Goal: Transaction & Acquisition: Purchase product/service

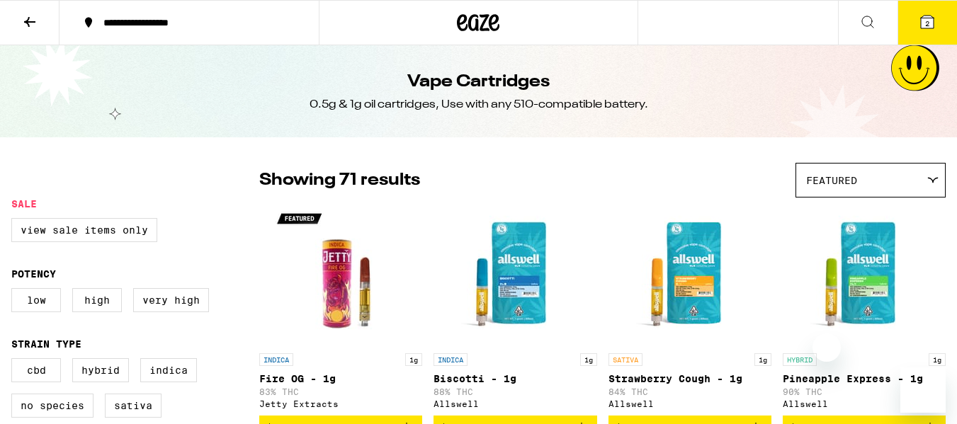
click at [929, 21] on span "2" at bounding box center [927, 23] width 4 height 8
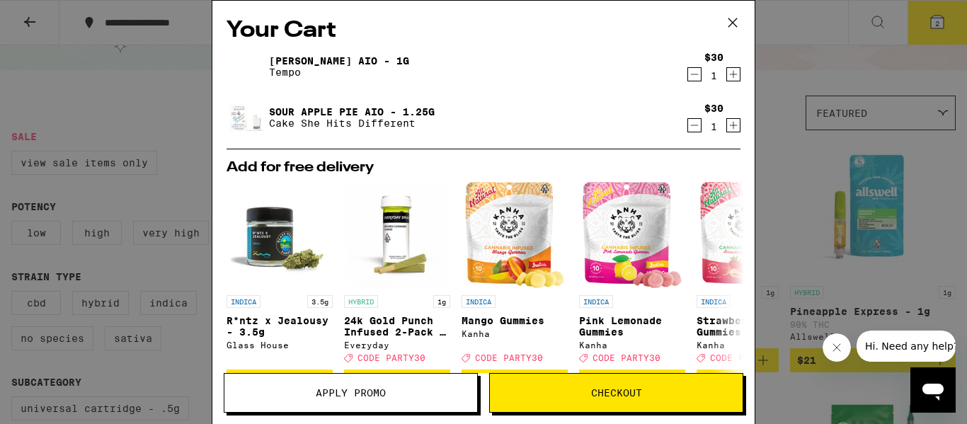
click at [802, 37] on div "Your Cart Yuzu Haze AIO - 1g Tempo $30 1 Sour Apple Pie AIO - 1.25g Cake She Hi…" at bounding box center [483, 212] width 967 height 424
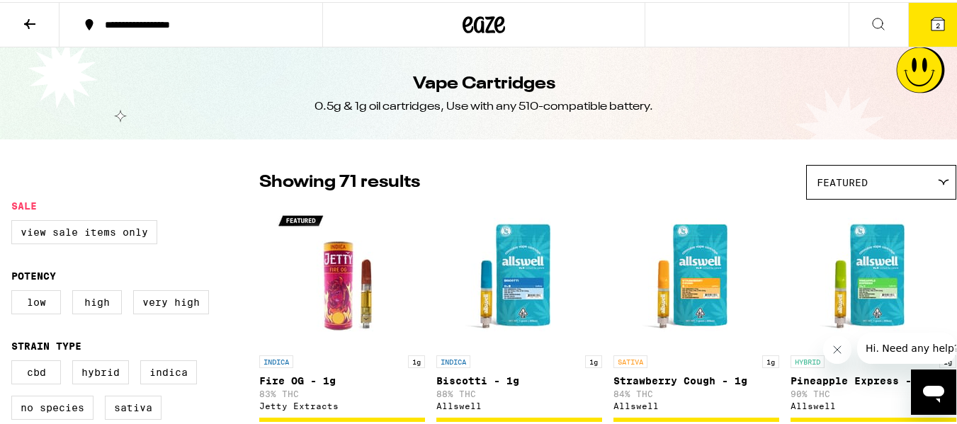
click at [936, 23] on span "2" at bounding box center [938, 23] width 4 height 8
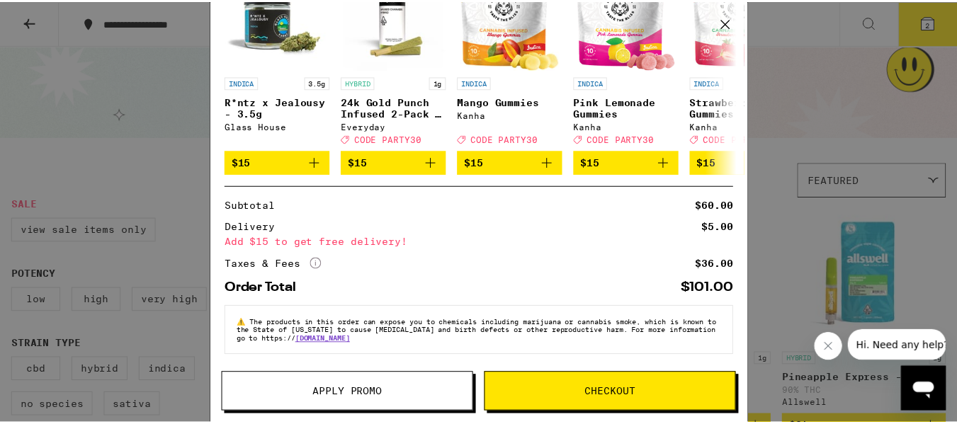
scroll to position [229, 0]
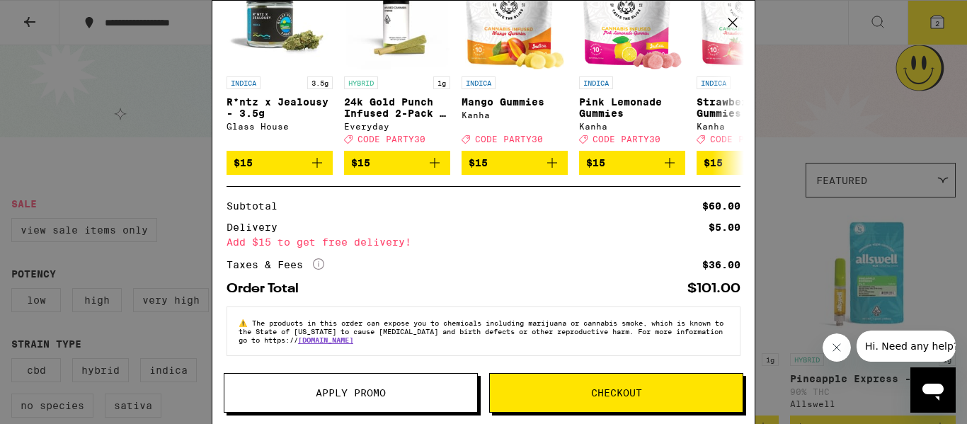
click at [601, 390] on span "Checkout" at bounding box center [616, 393] width 51 height 10
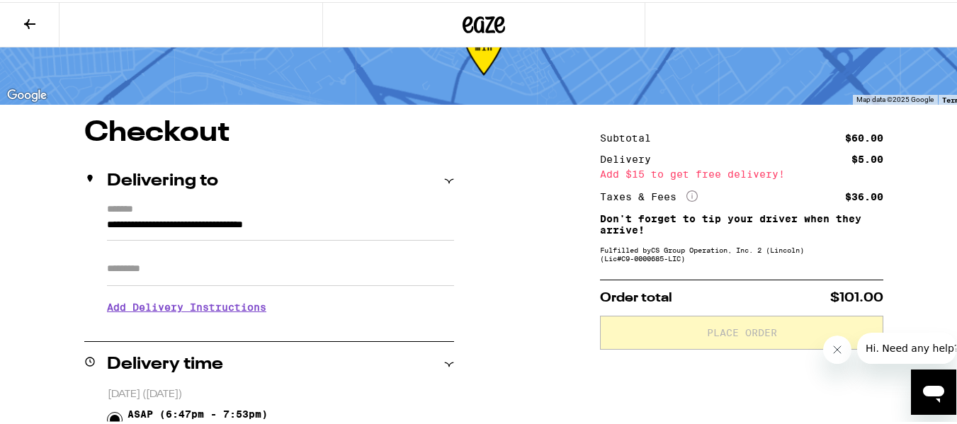
scroll to position [71, 0]
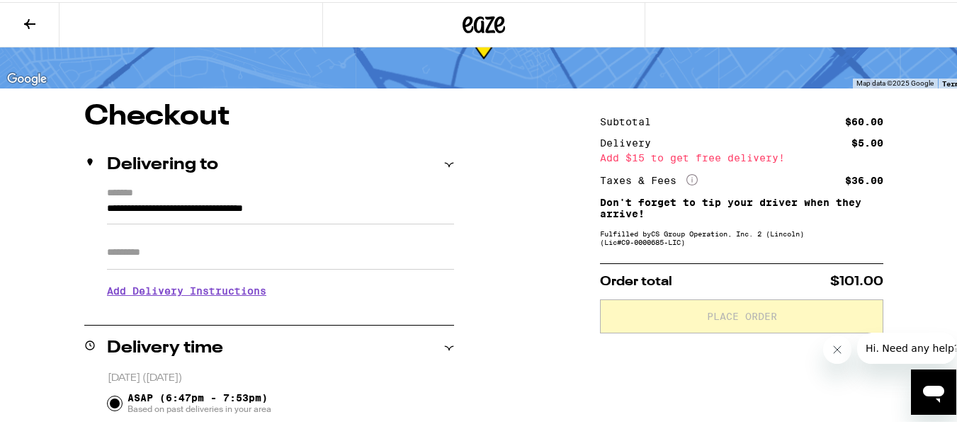
click at [134, 237] on input "Apt/Suite" at bounding box center [280, 251] width 347 height 34
type input "**"
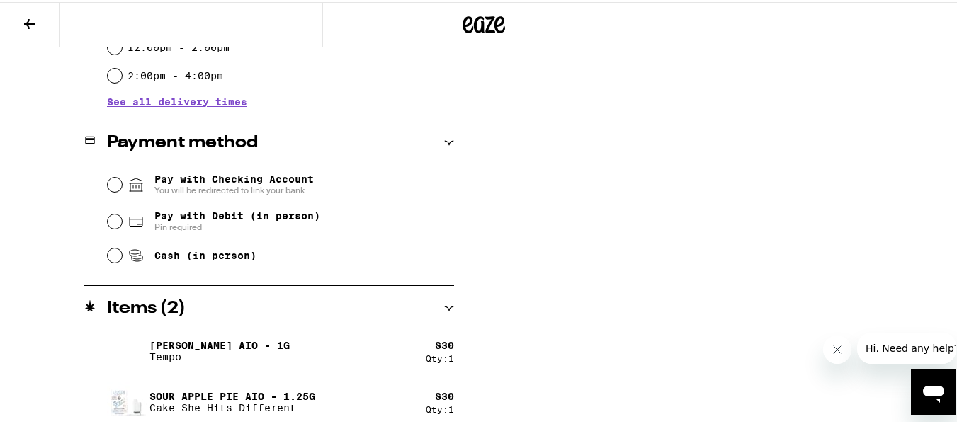
scroll to position [557, 0]
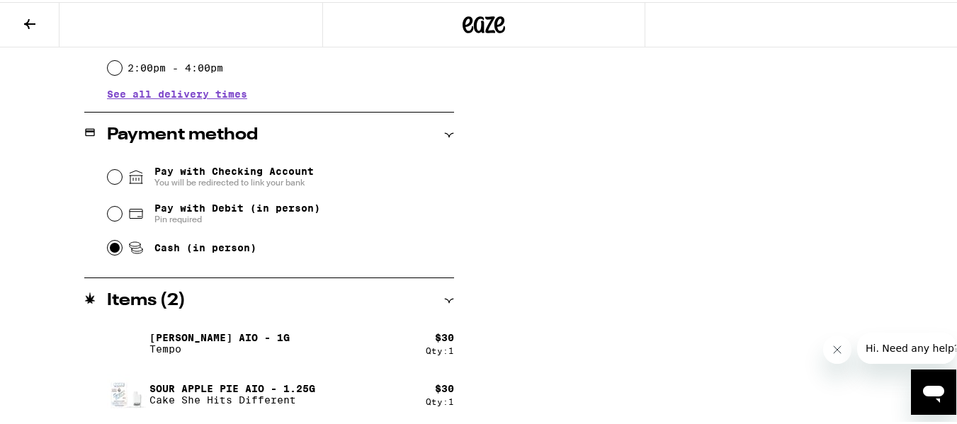
click at [111, 244] on input "Cash (in person)" at bounding box center [115, 246] width 14 height 14
radio input "true"
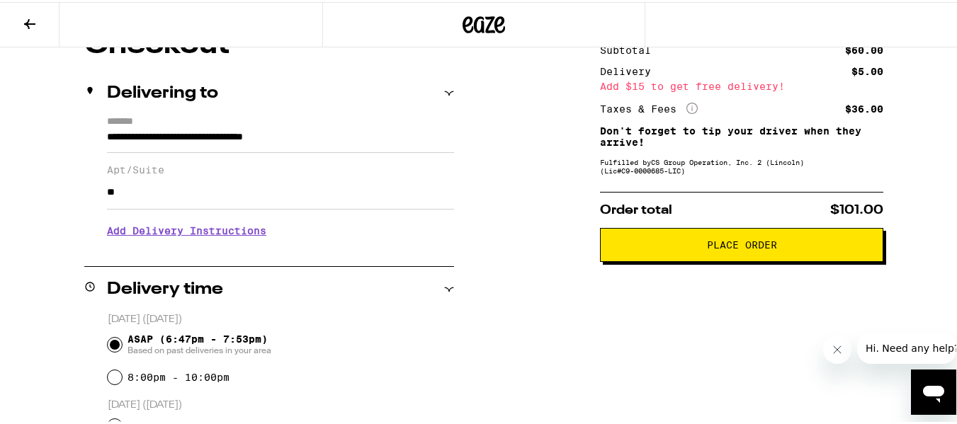
scroll to position [62, 0]
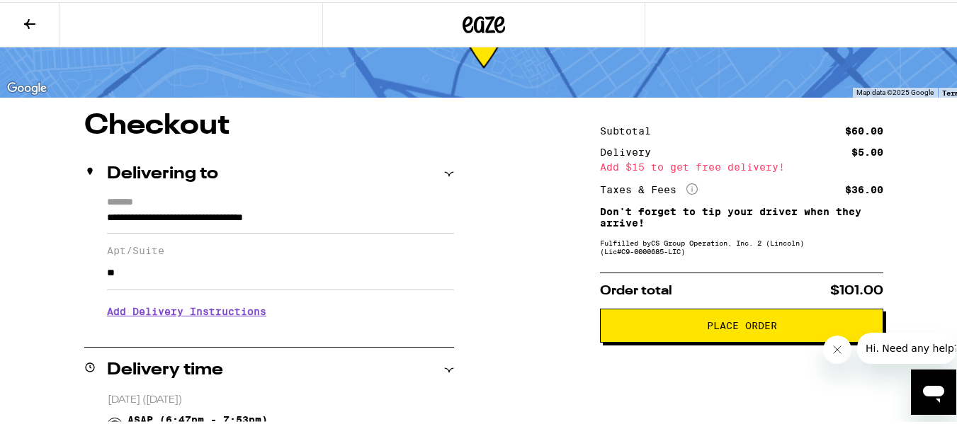
click at [707, 327] on span "Place Order" at bounding box center [742, 324] width 70 height 10
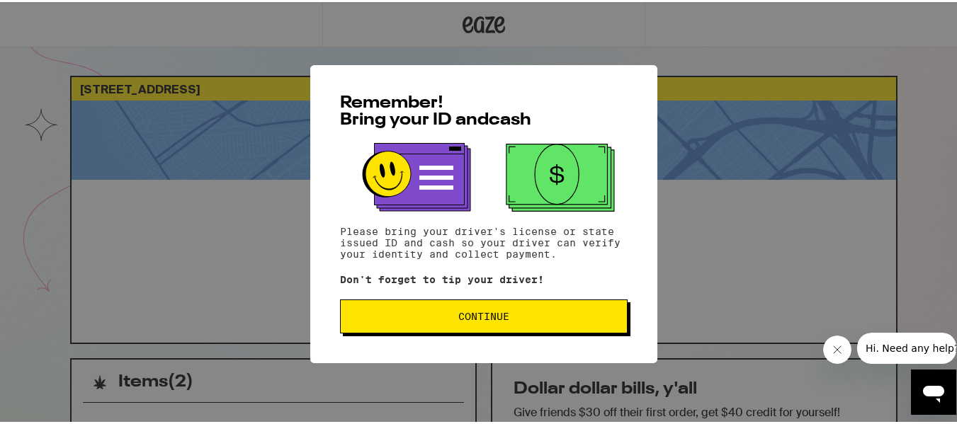
click at [392, 329] on button "Continue" at bounding box center [484, 314] width 288 height 34
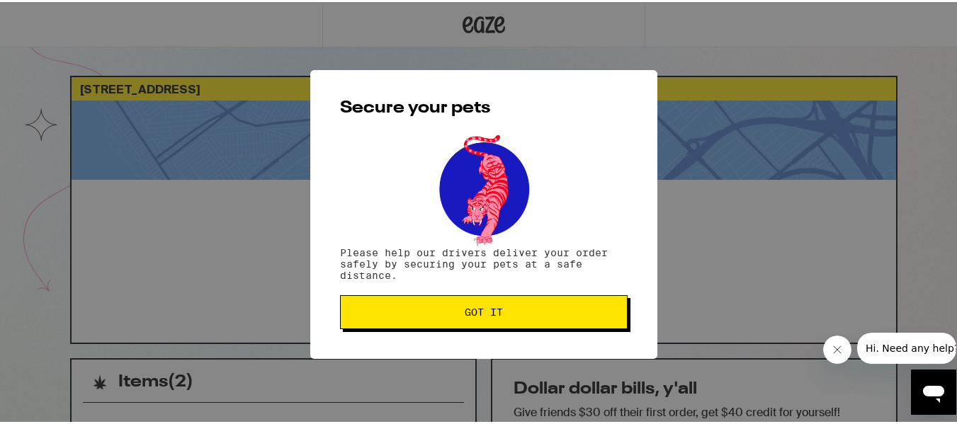
click at [392, 329] on div "Secure your pets Please help our drivers deliver your order safely by securing …" at bounding box center [483, 212] width 347 height 289
click at [397, 319] on button "Got it" at bounding box center [484, 310] width 288 height 34
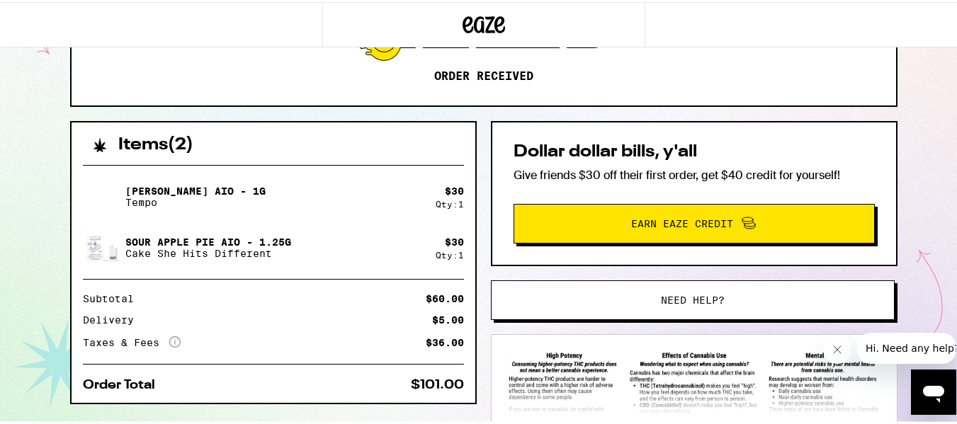
scroll to position [212, 0]
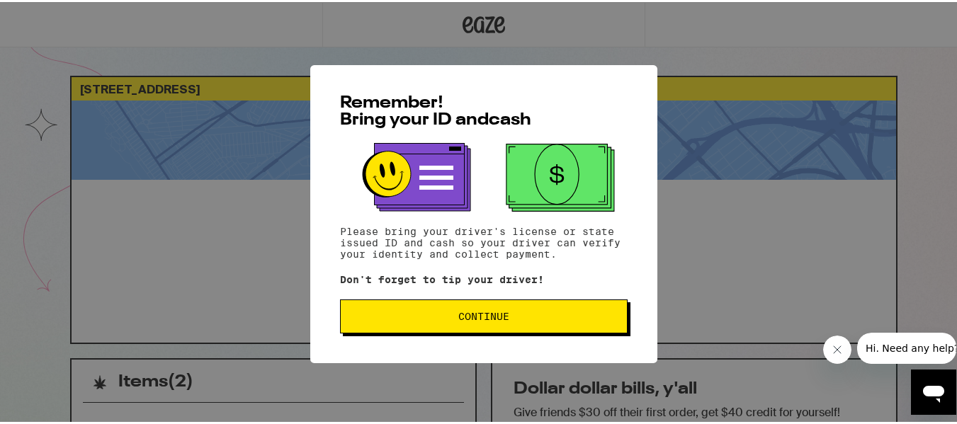
click at [563, 306] on button "Continue" at bounding box center [484, 314] width 288 height 34
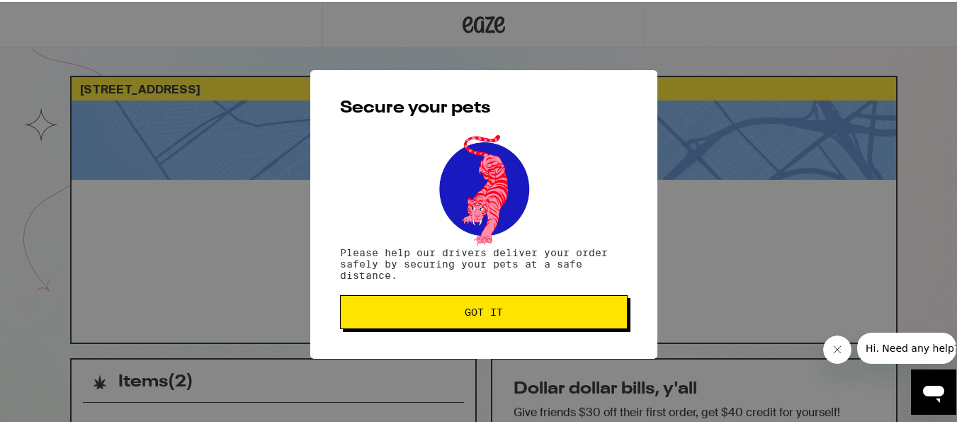
click at [564, 305] on button "Got it" at bounding box center [484, 310] width 288 height 34
